Goal: Task Accomplishment & Management: Manage account settings

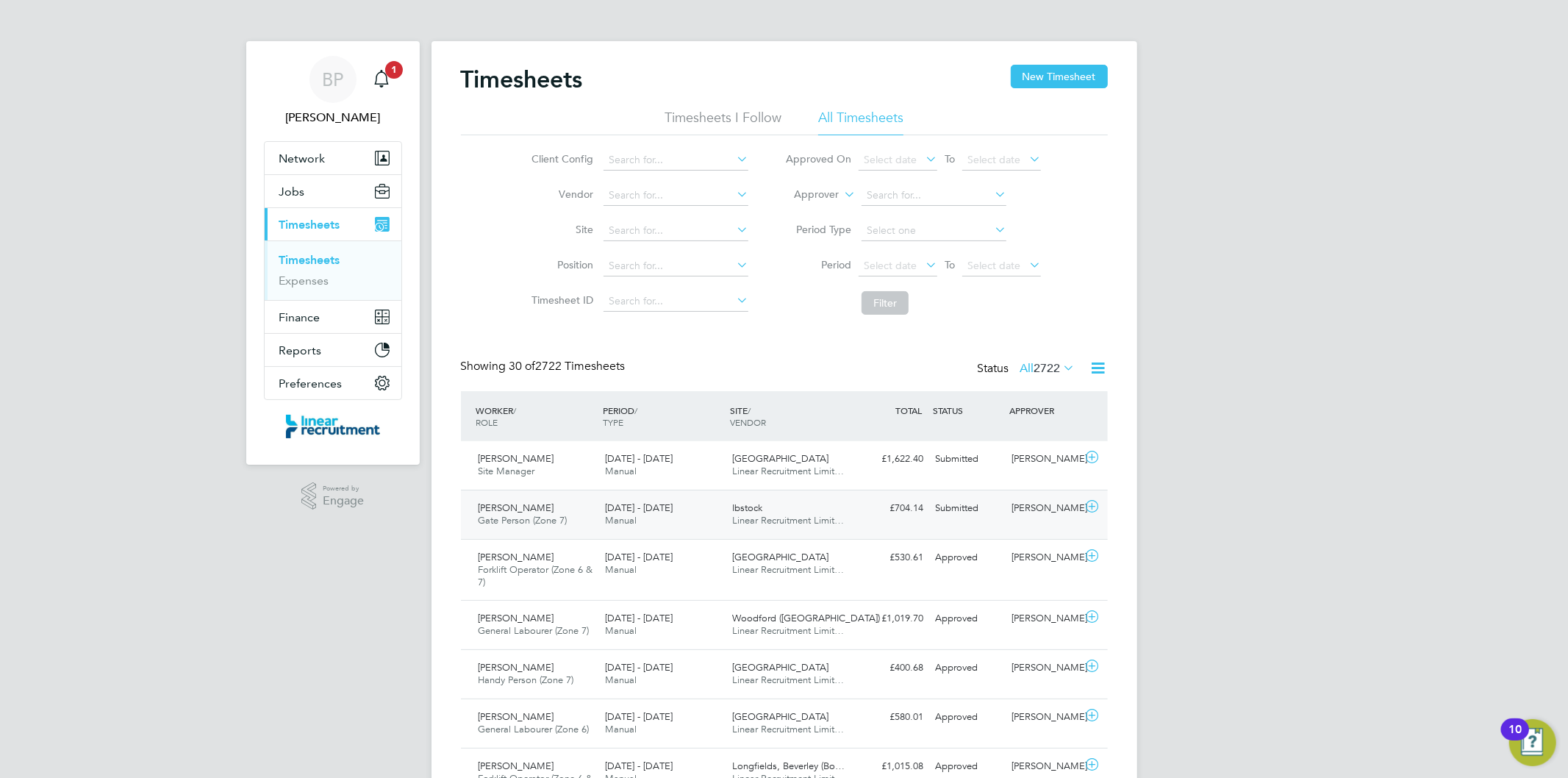
click at [744, 517] on span "Linear Recruitment Limit…" at bounding box center [788, 520] width 112 height 13
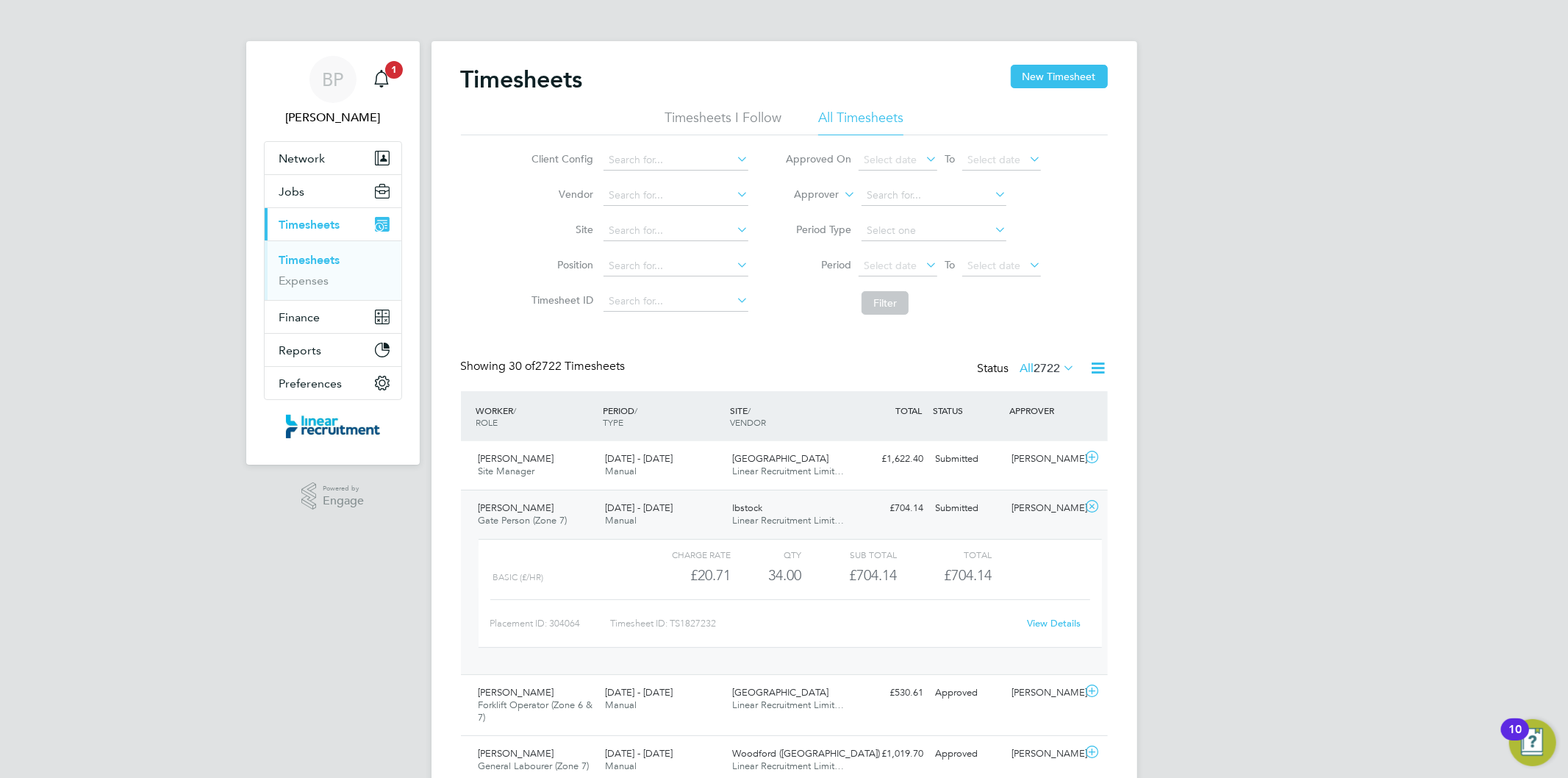
click at [1041, 621] on link "View Details" at bounding box center [1054, 623] width 54 height 13
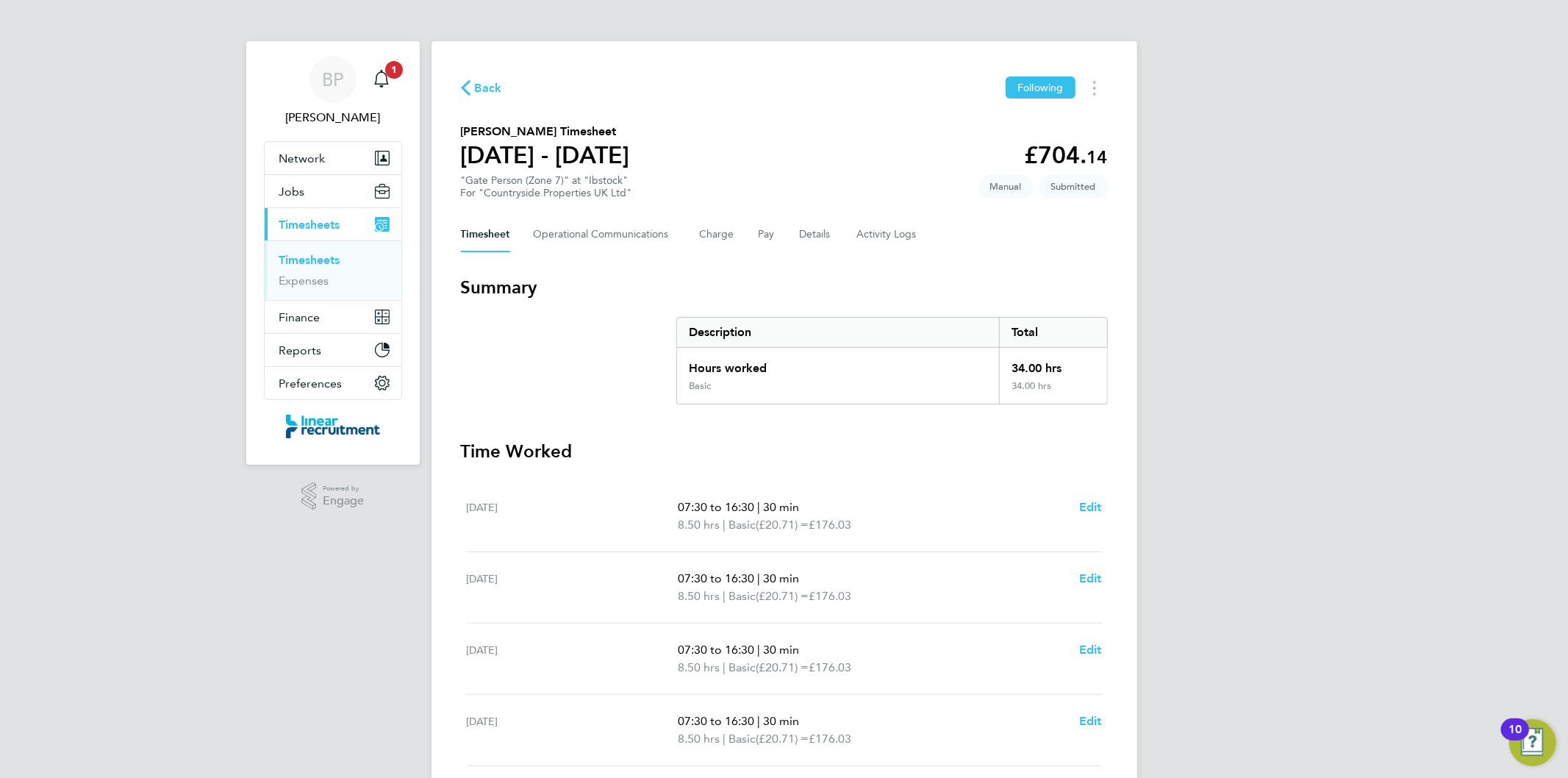
click at [397, 750] on div "BP Bethan Parr Notifications 1 Applications: Network Team Members Businesses Si…" at bounding box center [784, 529] width 1568 height 1057
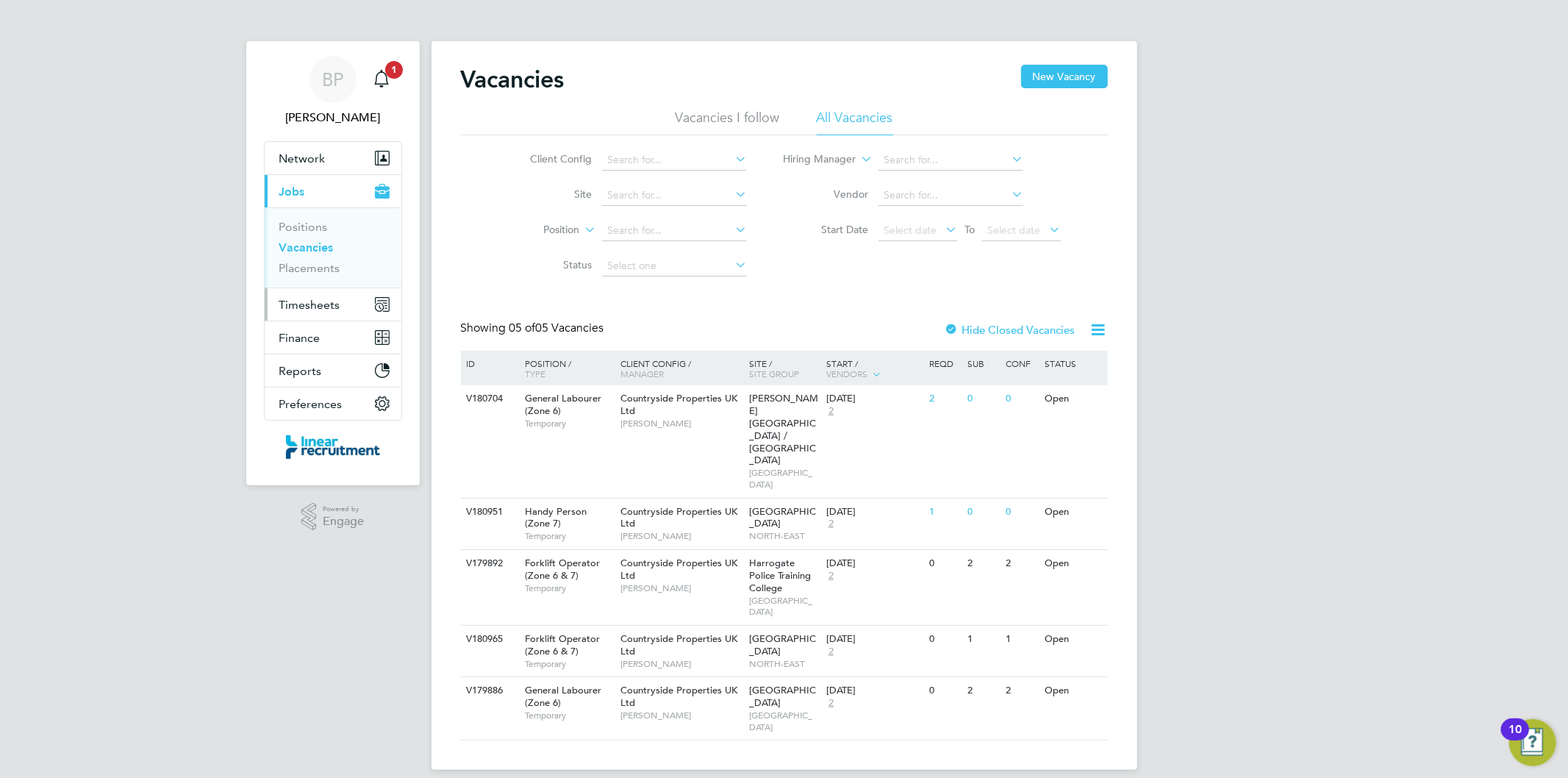
click at [310, 307] on span "Timesheets" at bounding box center [310, 304] width 61 height 14
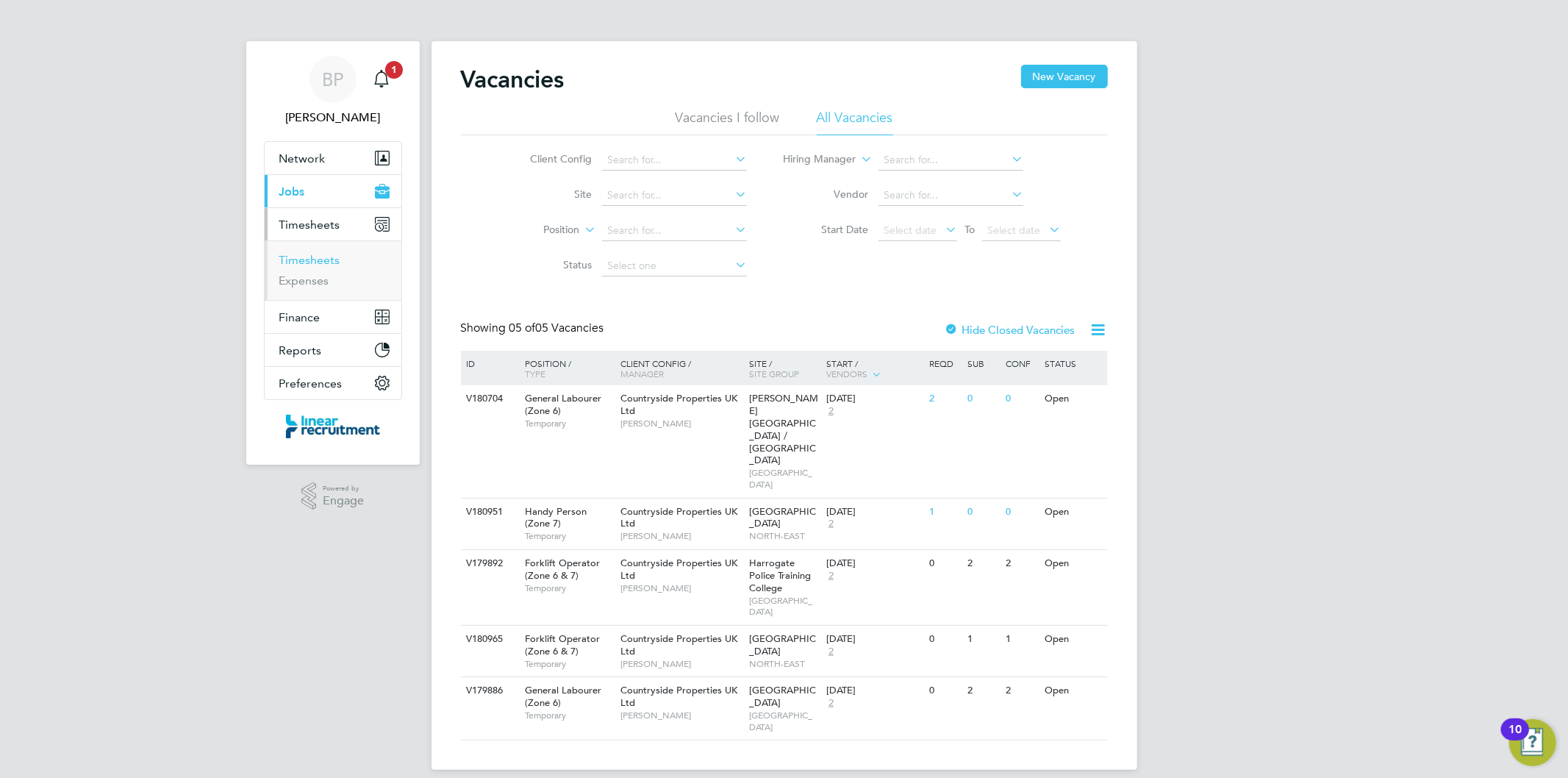
click at [310, 265] on link "Timesheets" at bounding box center [310, 260] width 61 height 14
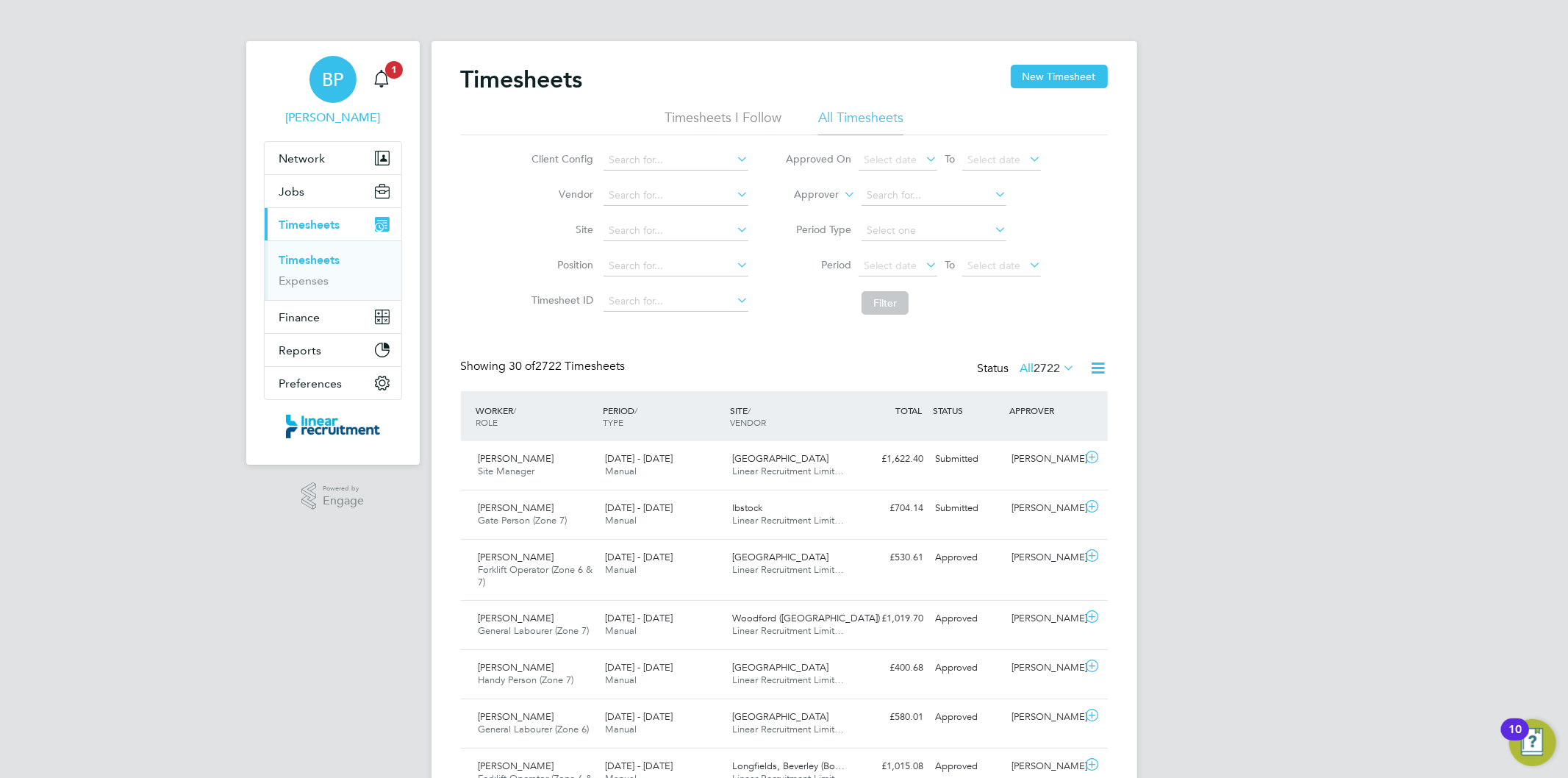
click at [332, 83] on span "BP" at bounding box center [333, 79] width 21 height 19
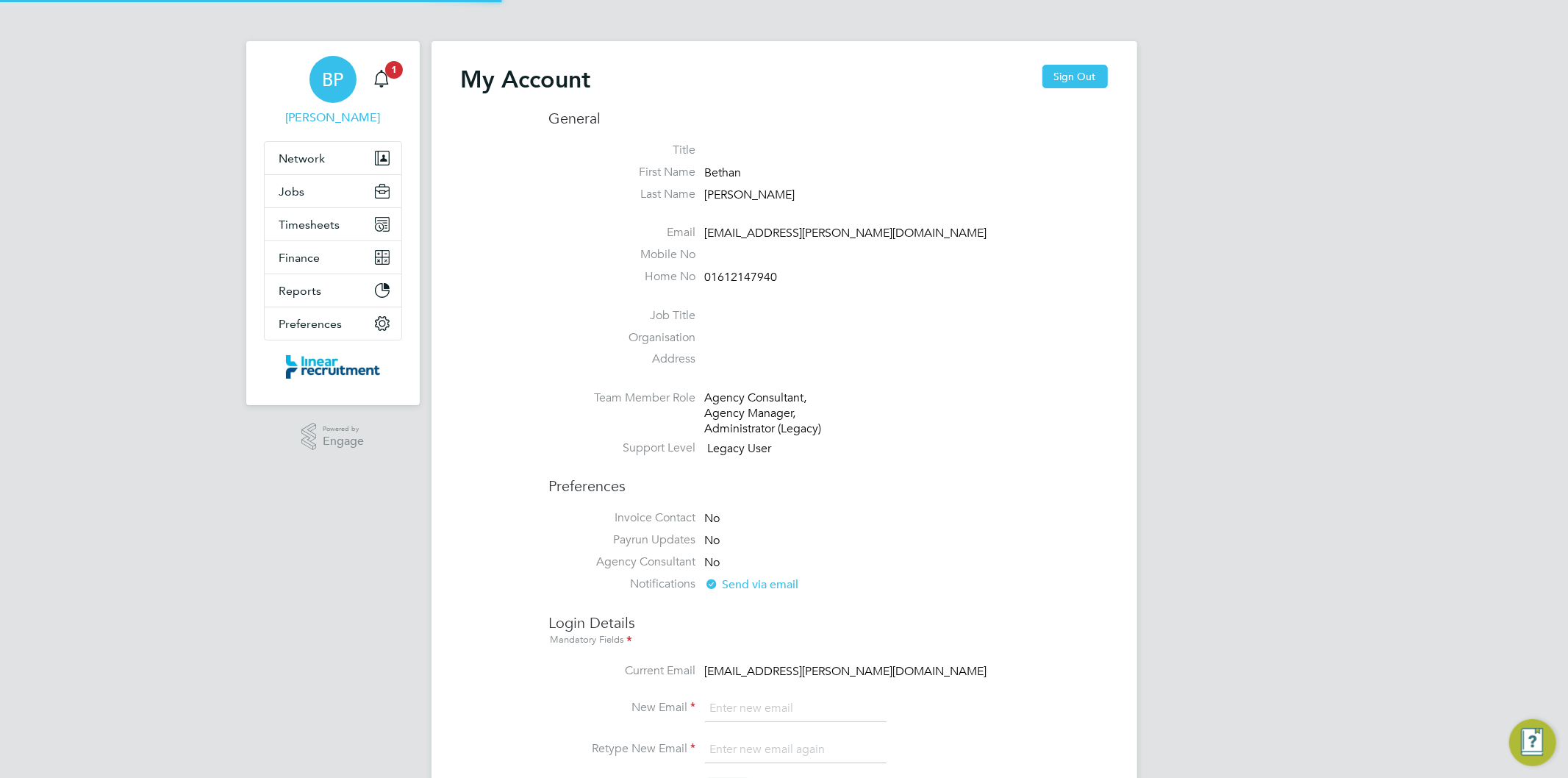
type input "[EMAIL_ADDRESS][PERSON_NAME][DOMAIN_NAME]"
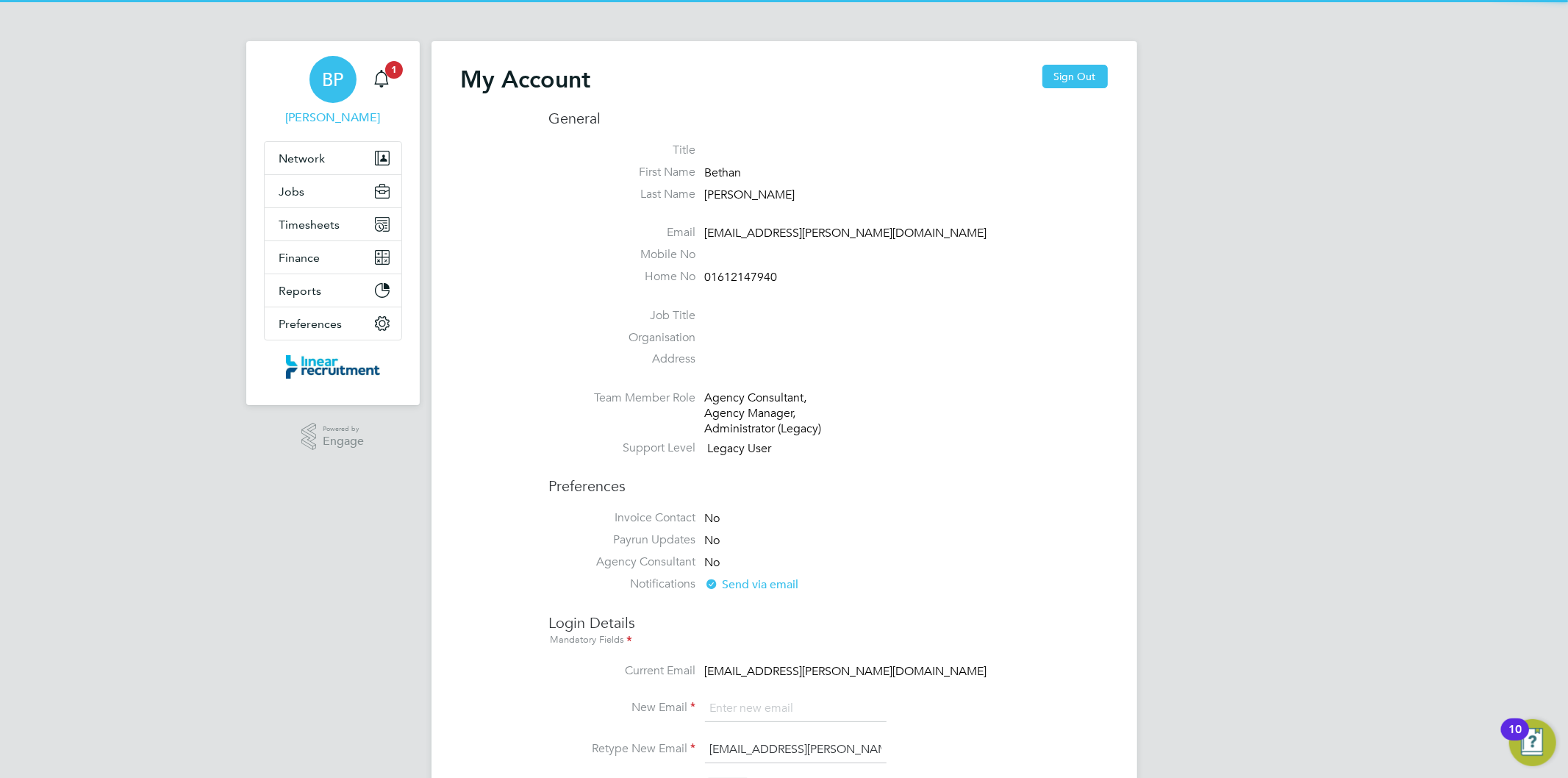
click at [1053, 91] on div "My Account Sign Out" at bounding box center [784, 87] width 647 height 44
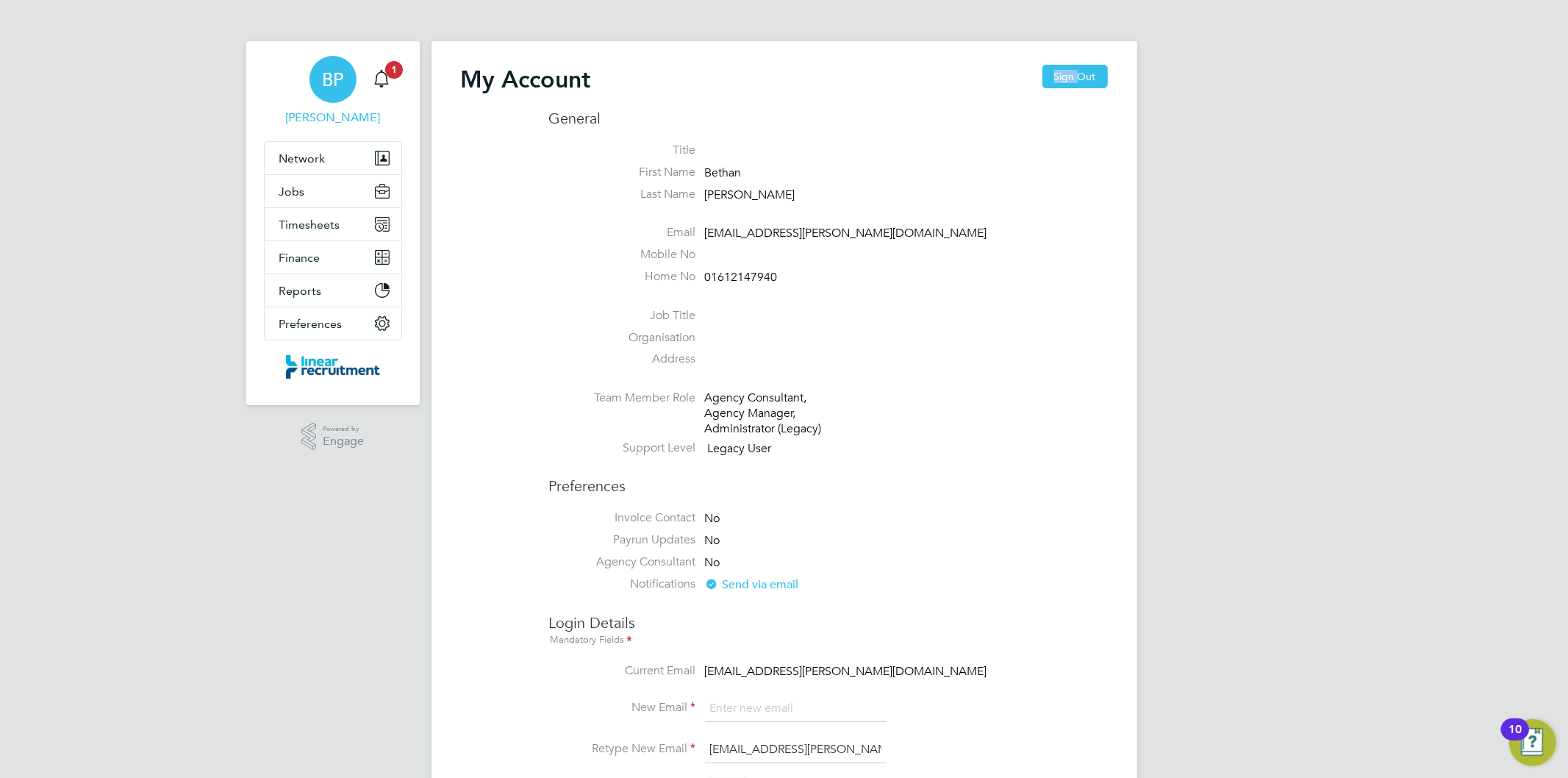
click at [1053, 89] on div "My Account Sign Out" at bounding box center [784, 87] width 647 height 44
click at [1056, 77] on button "Sign Out" at bounding box center [1075, 76] width 66 height 23
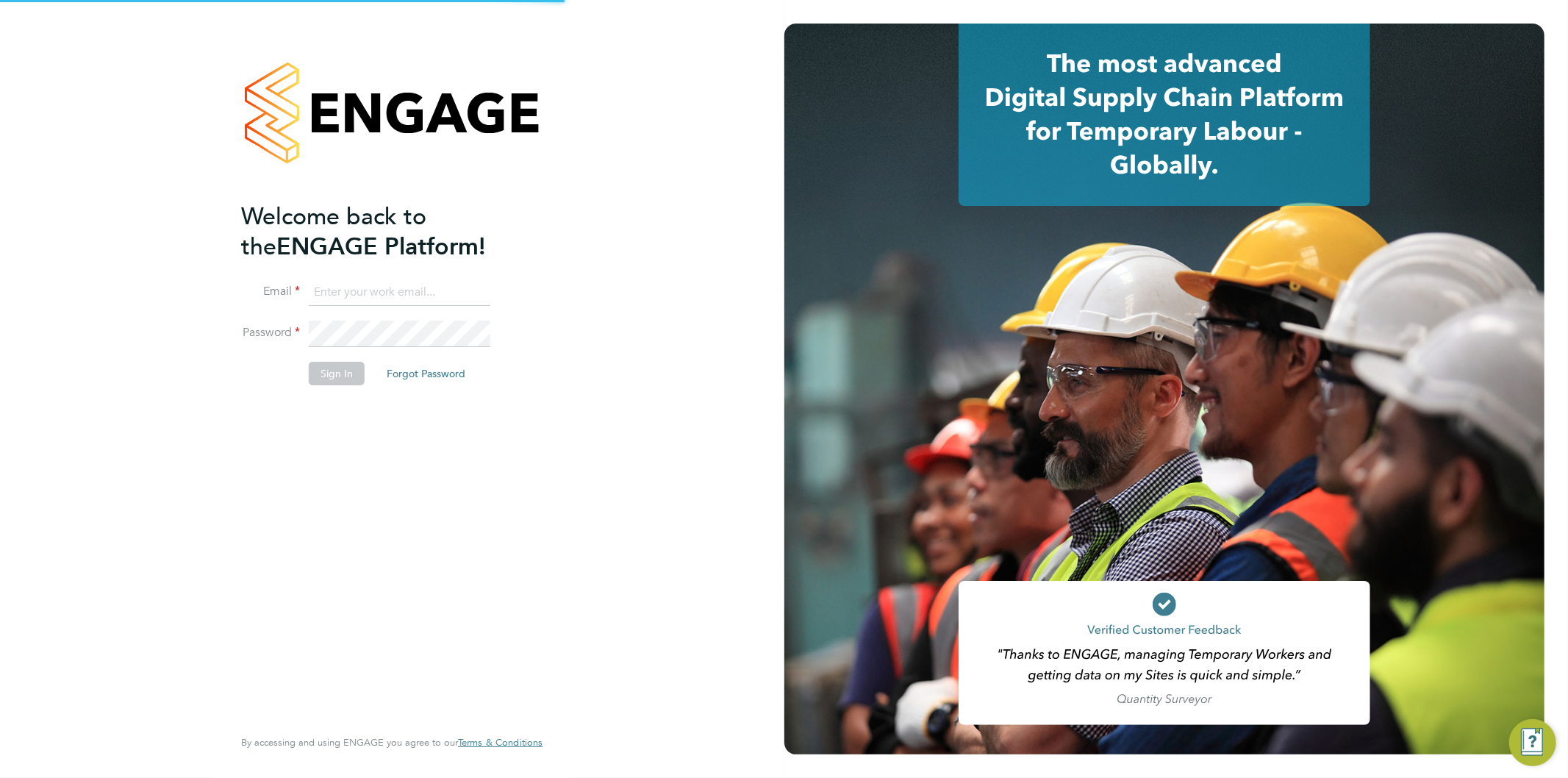
type input "[EMAIL_ADDRESS][PERSON_NAME][DOMAIN_NAME]"
